Goal: Task Accomplishment & Management: Use online tool/utility

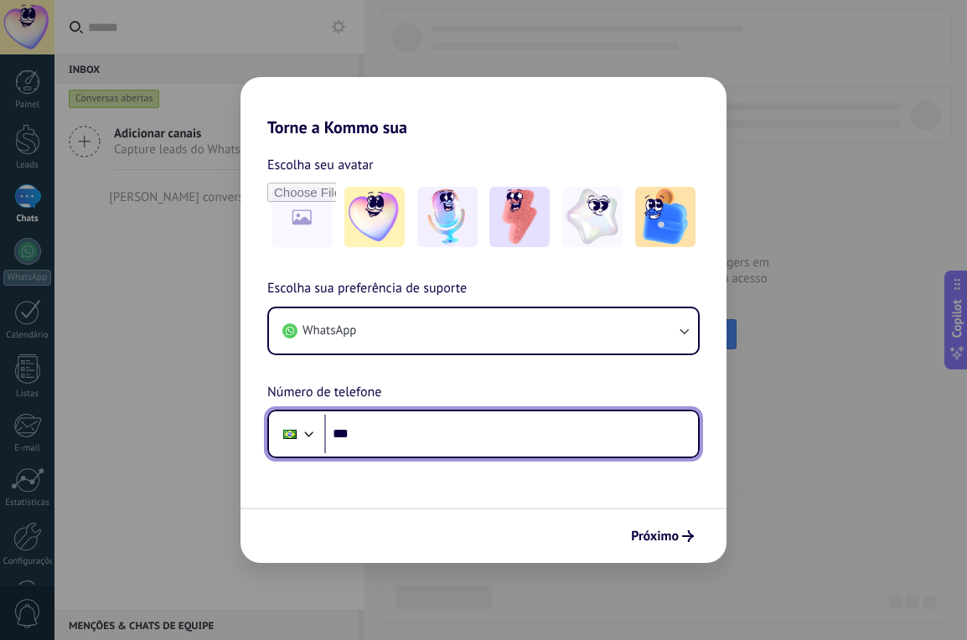
click at [531, 437] on input "***" at bounding box center [511, 434] width 374 height 39
type input "**********"
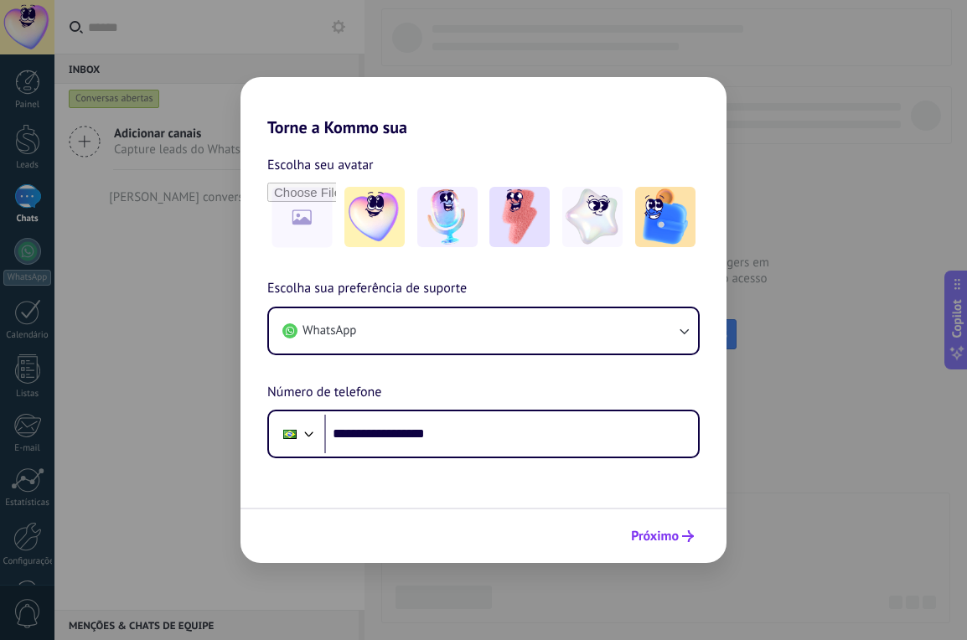
click at [684, 528] on button "Próximo" at bounding box center [662, 536] width 78 height 28
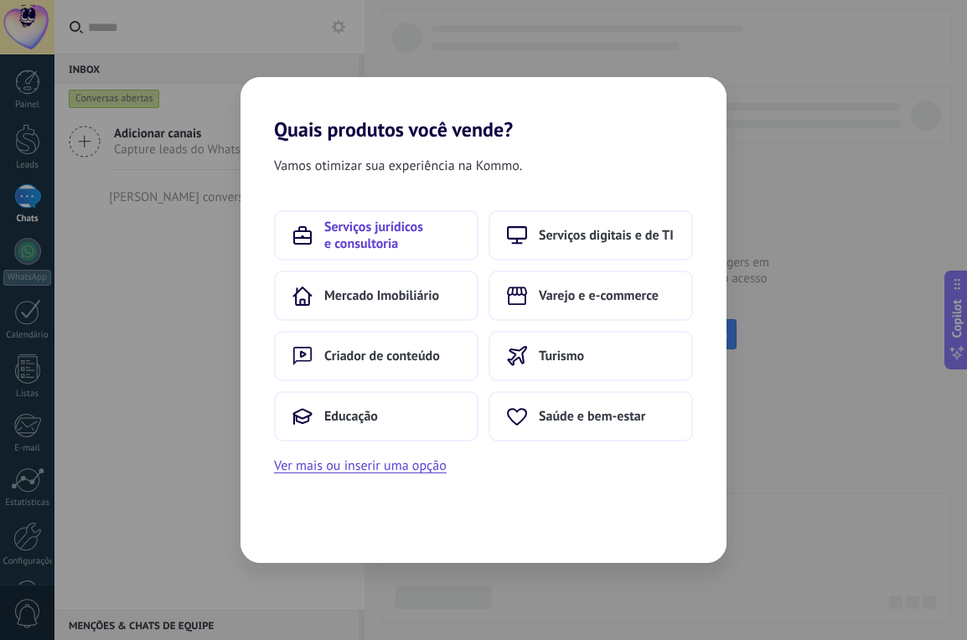
click at [435, 250] on span "Serviços jurídicos e consultoria" at bounding box center [392, 236] width 136 height 34
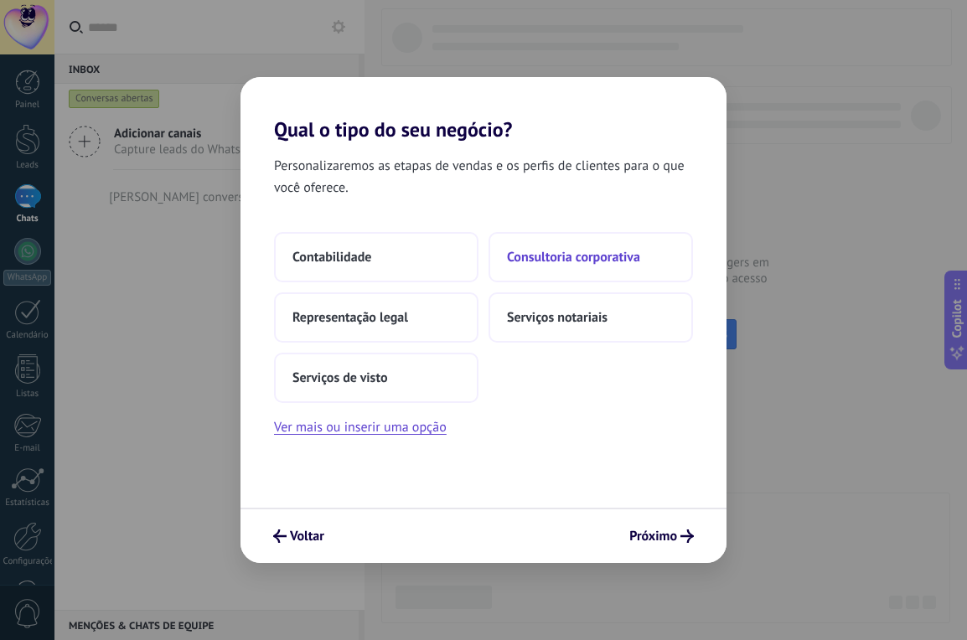
click at [601, 260] on span "Consultoria corporativa" at bounding box center [573, 257] width 133 height 17
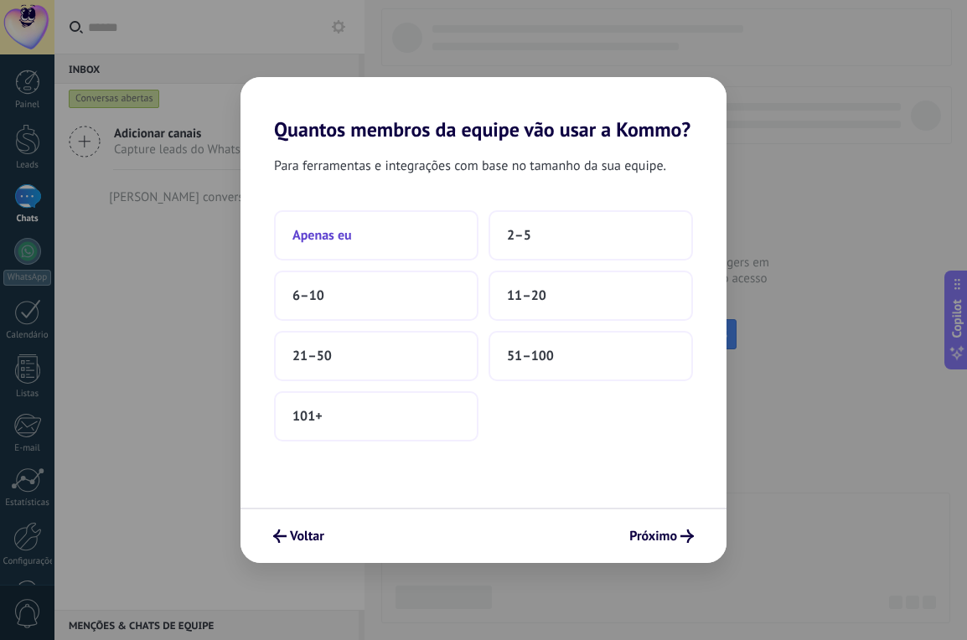
click at [431, 230] on button "Apenas eu" at bounding box center [376, 235] width 204 height 50
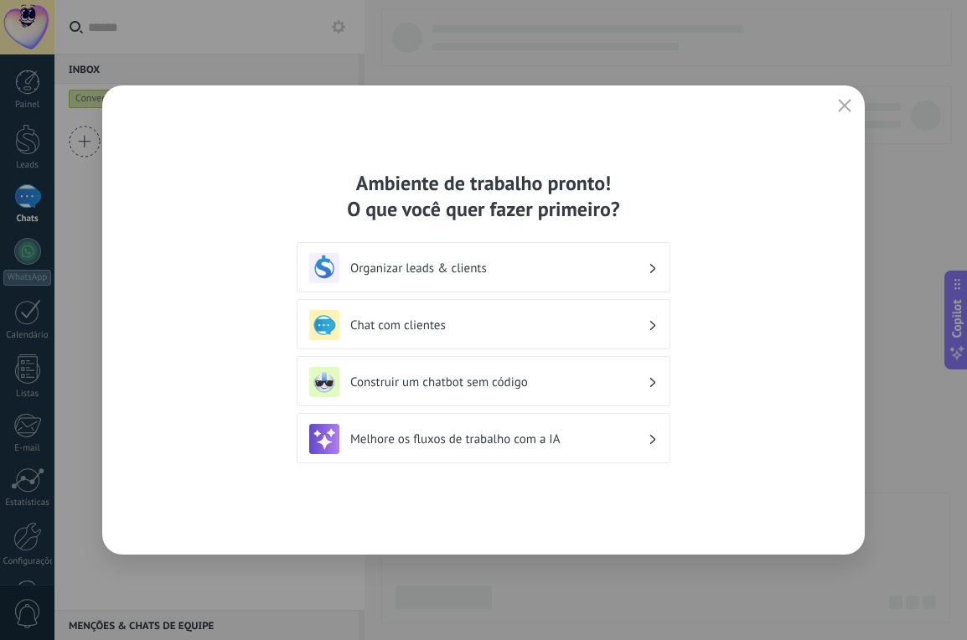
click at [648, 271] on div "Organizar leads & clients" at bounding box center [483, 268] width 349 height 30
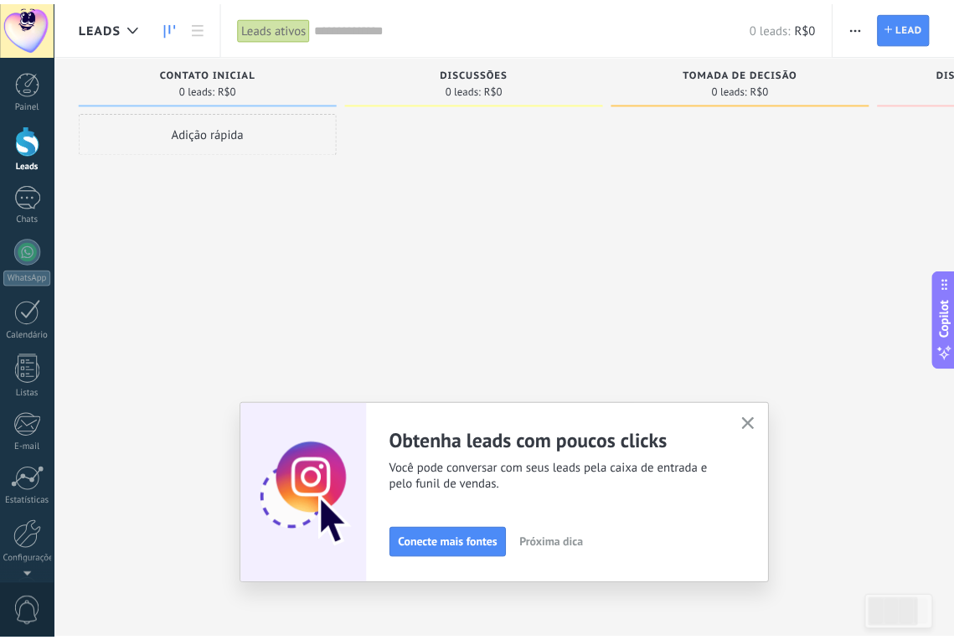
scroll to position [57, 0]
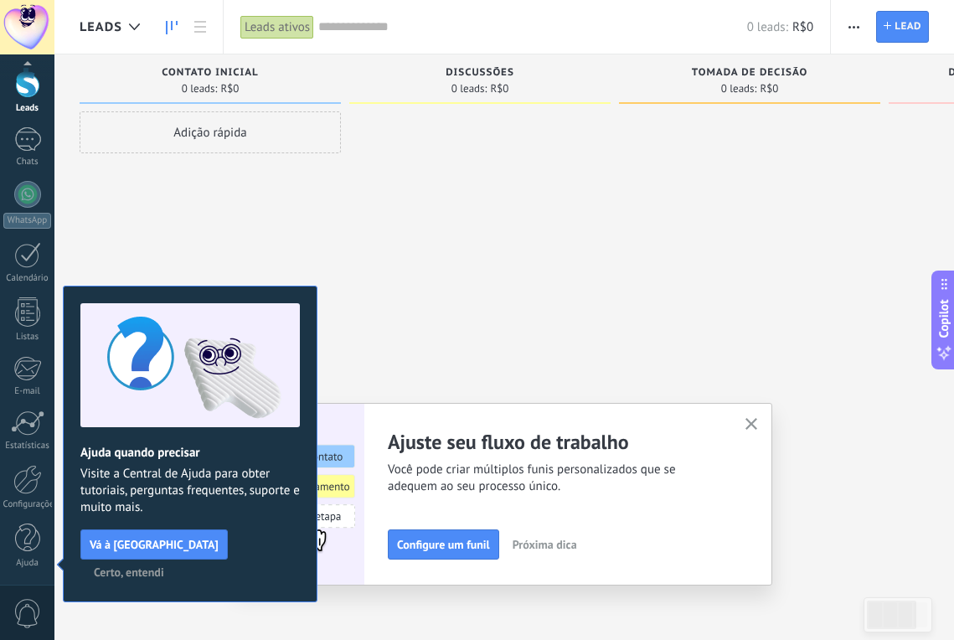
click at [164, 566] on span "Certo, entendi" at bounding box center [129, 572] width 70 height 12
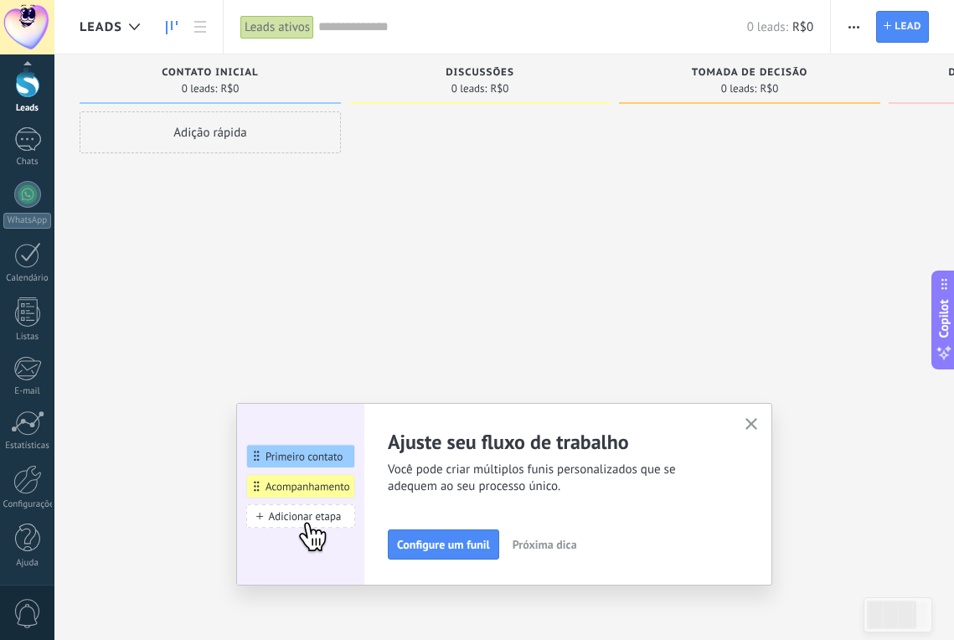
click at [748, 428] on button "button" at bounding box center [751, 425] width 21 height 23
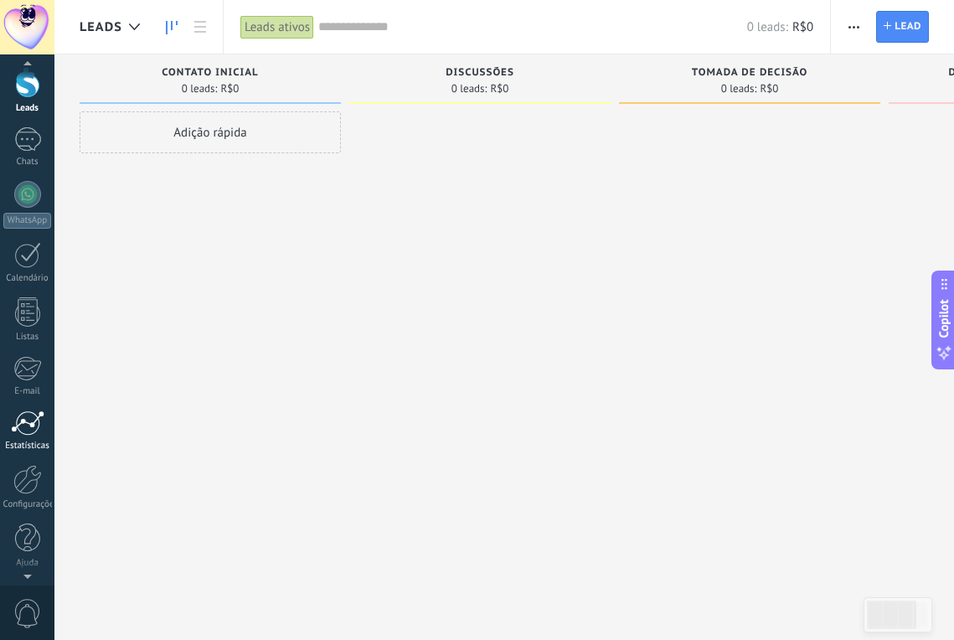
scroll to position [0, 0]
